Goal: Find specific page/section: Find specific page/section

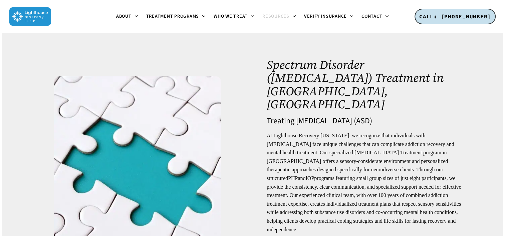
scroll to position [33, 0]
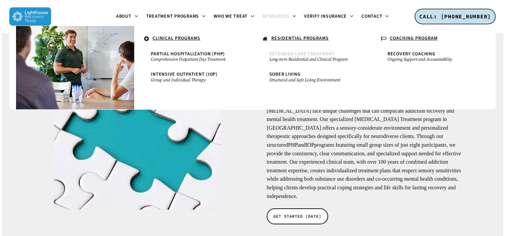
click at [315, 58] on small "Long-term Residential and Clinical Program" at bounding box center [311, 59] width 85 height 5
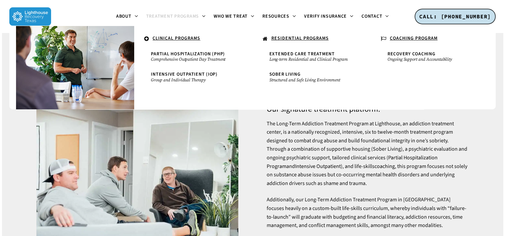
click at [307, 39] on u "RESIDENTIAL PROGRAMS" at bounding box center [299, 38] width 57 height 7
click at [390, 154] on link "Partial Hospitalization Program" at bounding box center [352, 162] width 171 height 16
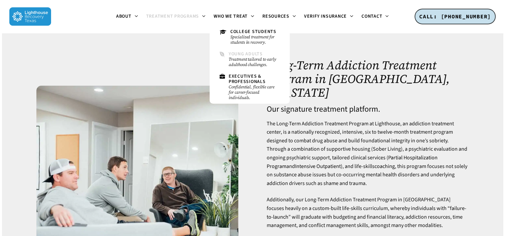
click at [256, 60] on small "Treatment tailored to early adulthood challenges." at bounding box center [254, 62] width 51 height 11
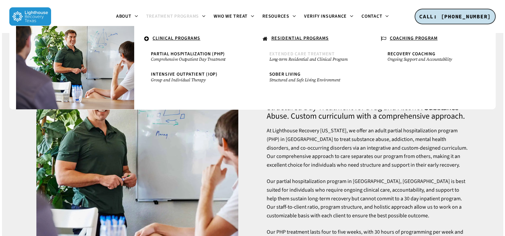
click at [307, 55] on span "Extended Care Treatment" at bounding box center [301, 54] width 65 height 7
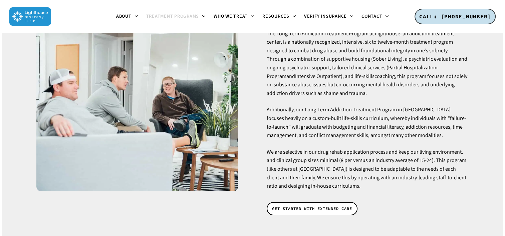
scroll to position [100, 0]
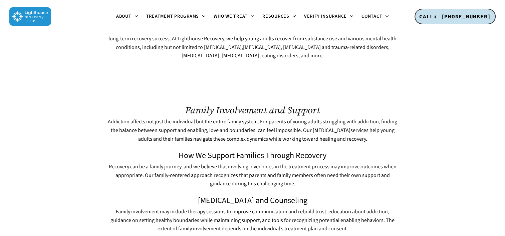
scroll to position [2137, 0]
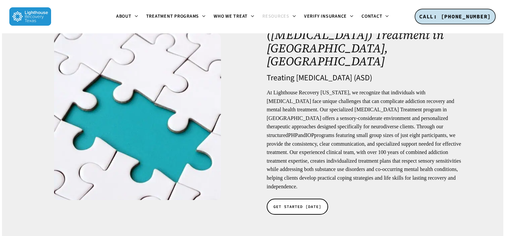
scroll to position [33, 0]
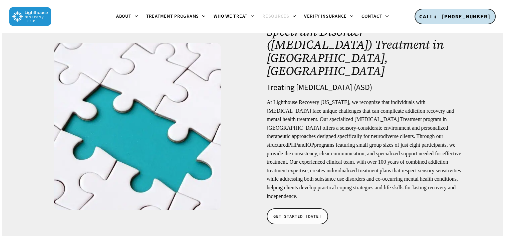
click at [304, 209] on link "GET STARTED [DATE]" at bounding box center [297, 217] width 61 height 16
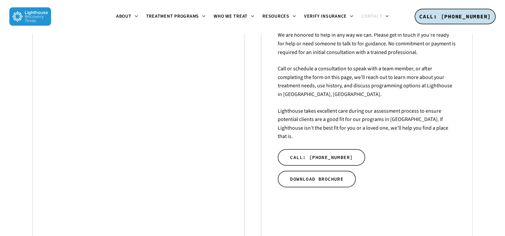
scroll to position [175, 0]
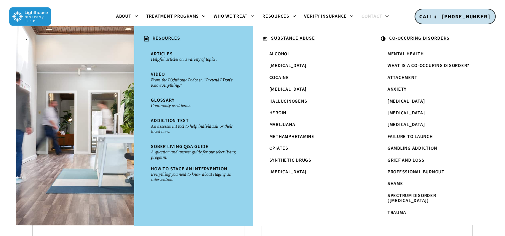
click at [431, 37] on u "CO-OCCURING DISORDERS" at bounding box center [419, 38] width 60 height 7
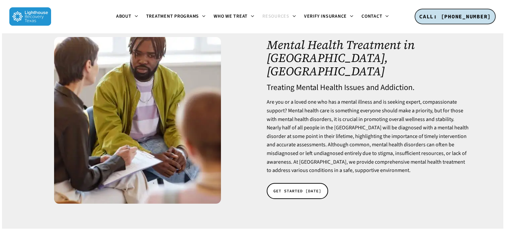
scroll to position [33, 0]
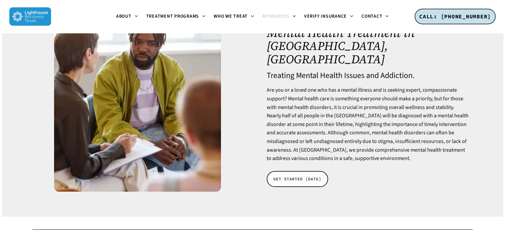
click at [309, 176] on span "GET STARTED TODAY" at bounding box center [297, 179] width 48 height 7
